Goal: Transaction & Acquisition: Purchase product/service

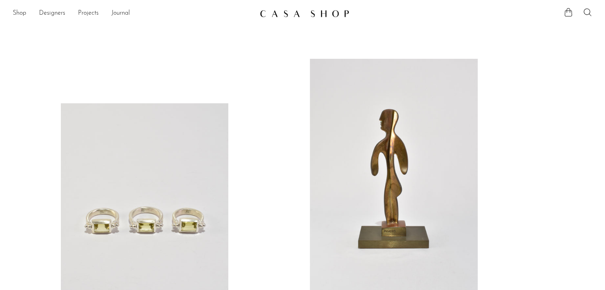
click at [430, 201] on link at bounding box center [394, 176] width 168 height 235
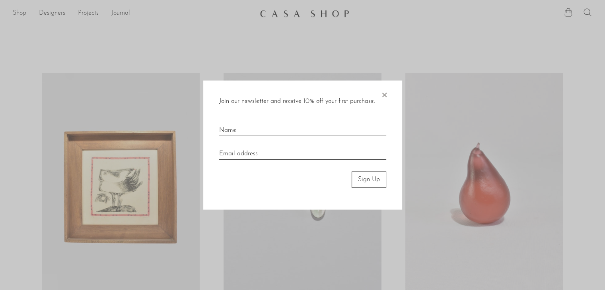
click at [381, 99] on span "×" at bounding box center [384, 93] width 8 height 25
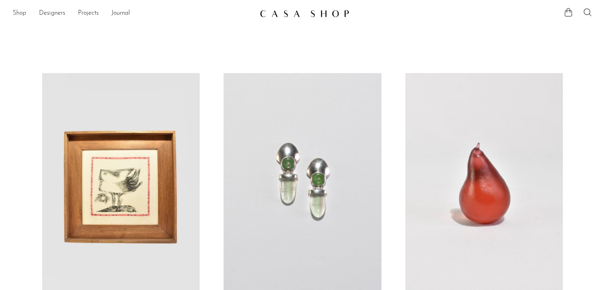
click at [19, 15] on link "Shop" at bounding box center [20, 13] width 14 height 10
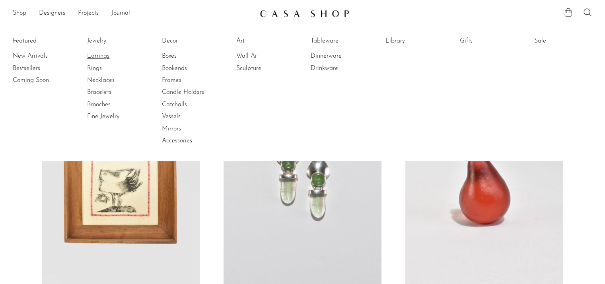
click at [96, 56] on link "Earrings" at bounding box center [117, 56] width 60 height 9
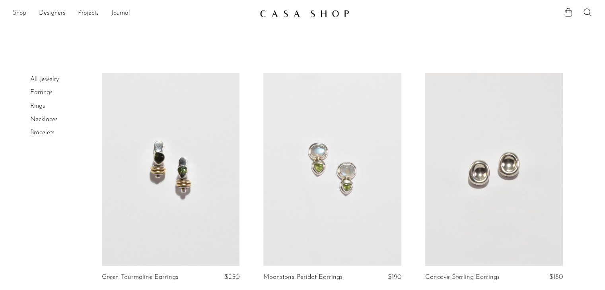
click at [19, 12] on link "Shop" at bounding box center [20, 13] width 14 height 10
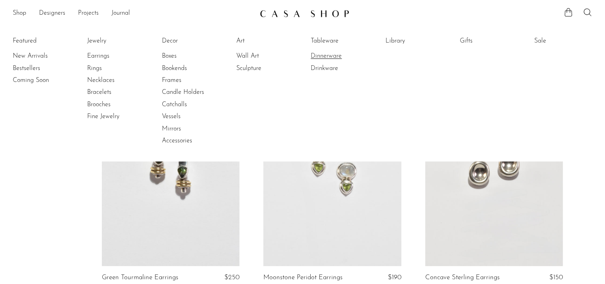
click at [326, 58] on link "Dinnerware" at bounding box center [341, 56] width 60 height 9
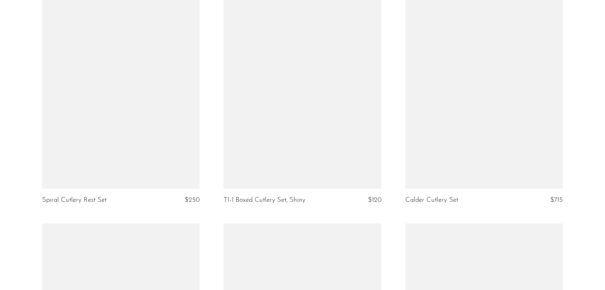
scroll to position [2170, 0]
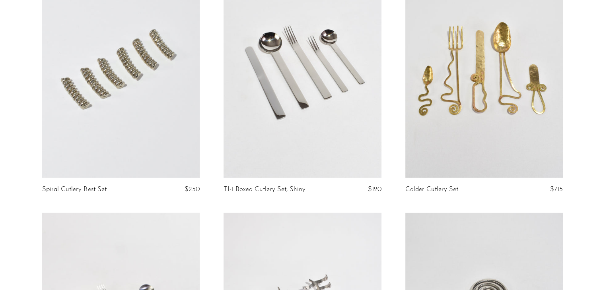
click at [301, 126] on link at bounding box center [301, 67] width 157 height 221
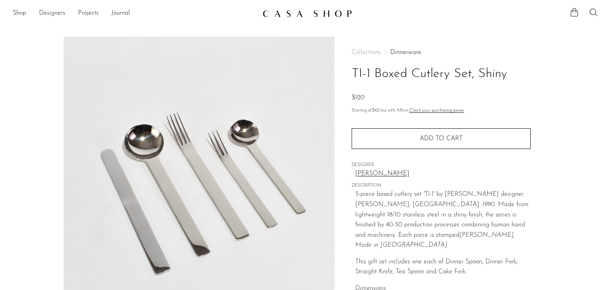
click at [610, 61] on section "TI-1 Boxed Cutlery Set, Shiny $120" at bounding box center [305, 224] width 611 height 375
drag, startPoint x: 610, startPoint y: 61, endPoint x: 530, endPoint y: 138, distance: 111.1
click at [530, 138] on section "TI-1 Boxed Cutlery Set, Shiny $120" at bounding box center [305, 224] width 611 height 375
